Goal: Find contact information: Find contact information

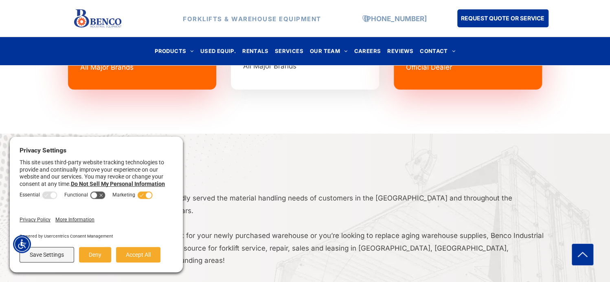
scroll to position [1386, 0]
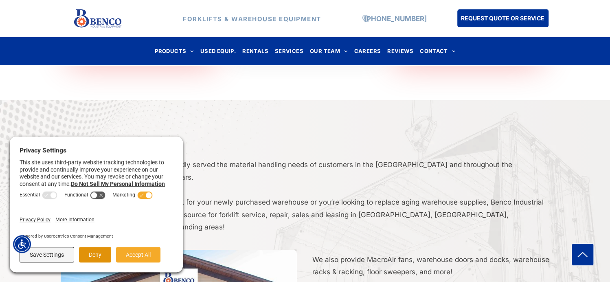
click at [98, 253] on button "Deny" at bounding box center [95, 254] width 32 height 15
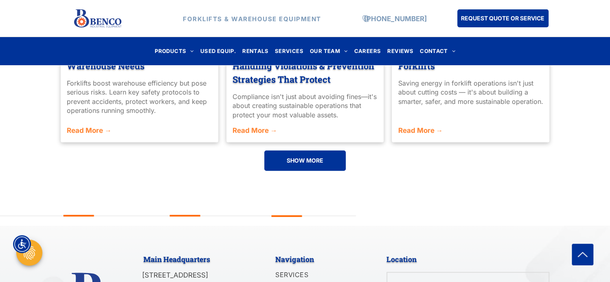
scroll to position [2041, 0]
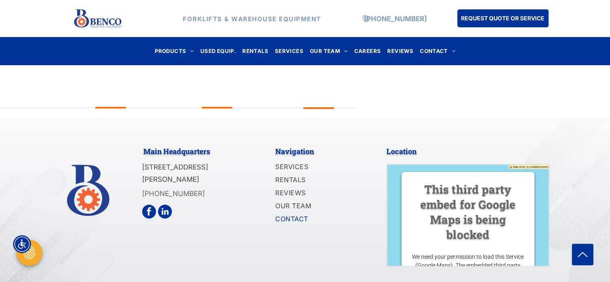
click at [296, 214] on span "CONTACT" at bounding box center [291, 219] width 33 height 10
